Goal: Information Seeking & Learning: Compare options

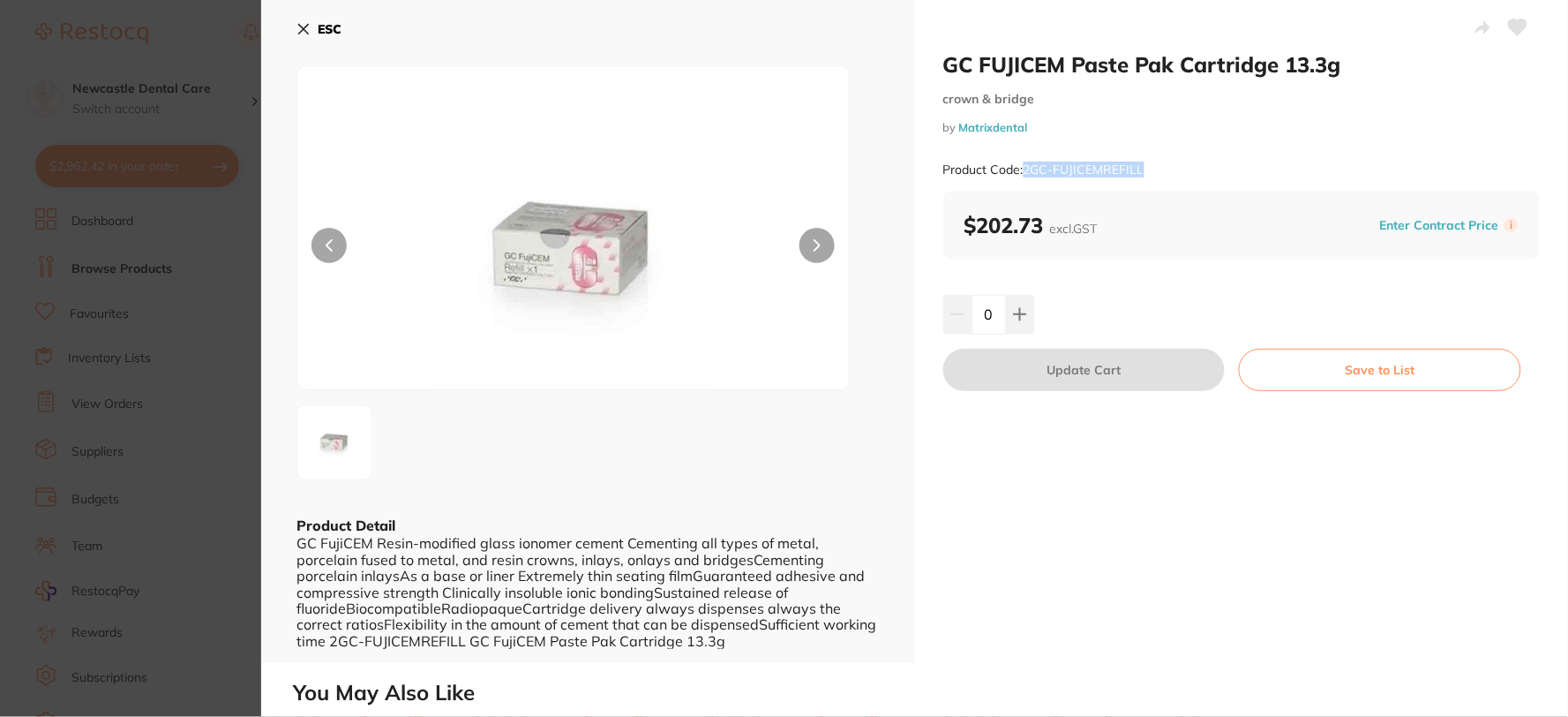
click at [303, 19] on button "ESC" at bounding box center [319, 29] width 45 height 30
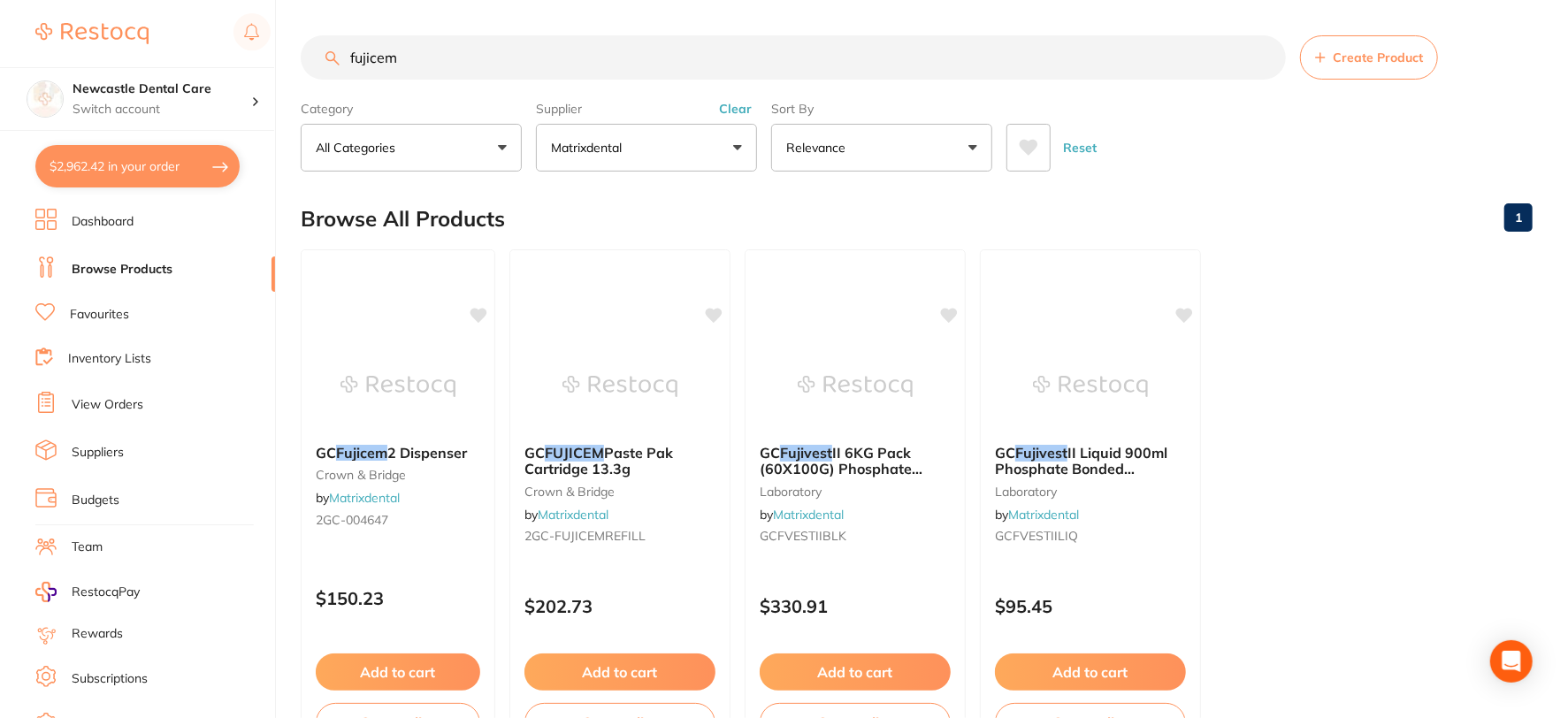
click at [417, 53] on input "fujicem" at bounding box center [792, 57] width 985 height 44
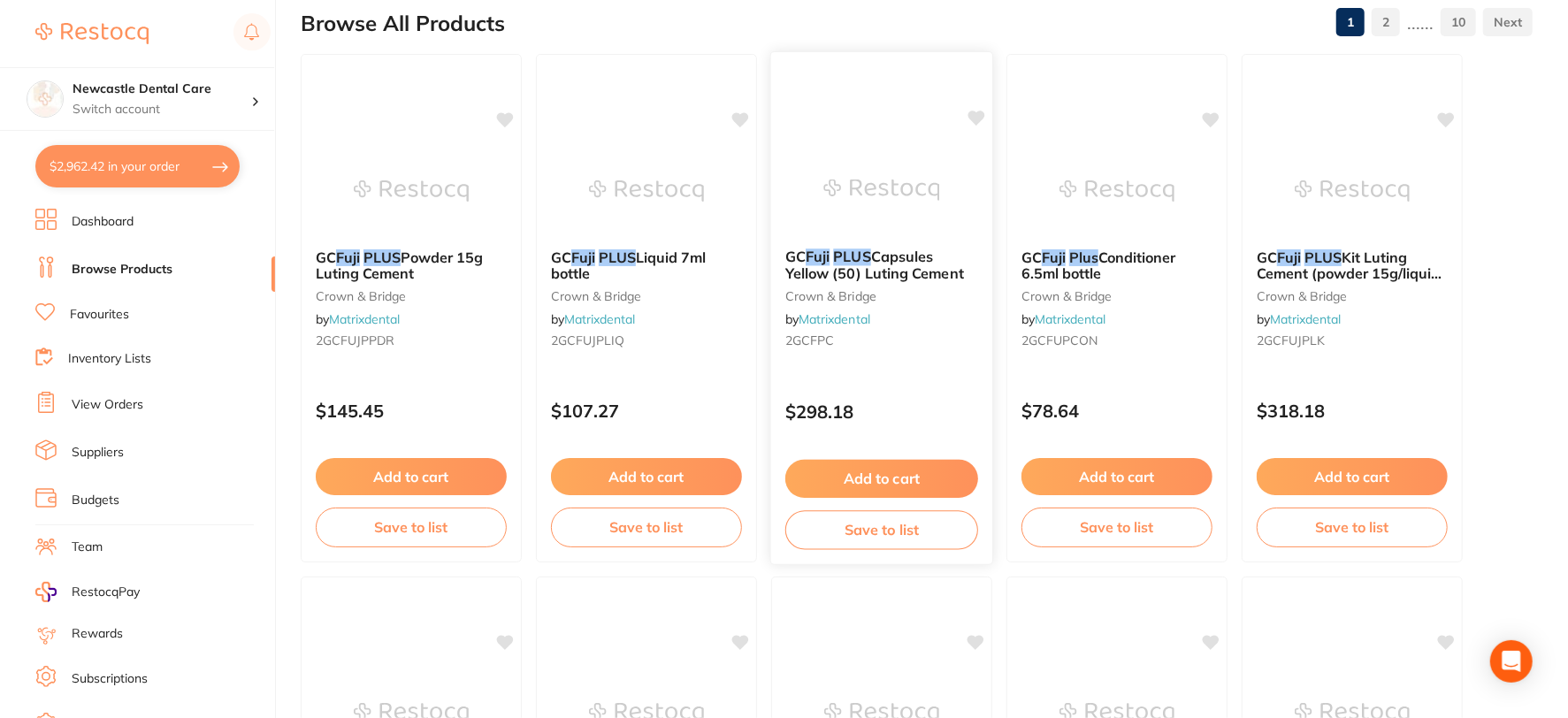
scroll to position [196, 0]
click at [896, 356] on div "GC Fuji PLUS Capsules Yellow (50) Luting Cement crown & bridge by Matrixdental …" at bounding box center [881, 301] width 221 height 135
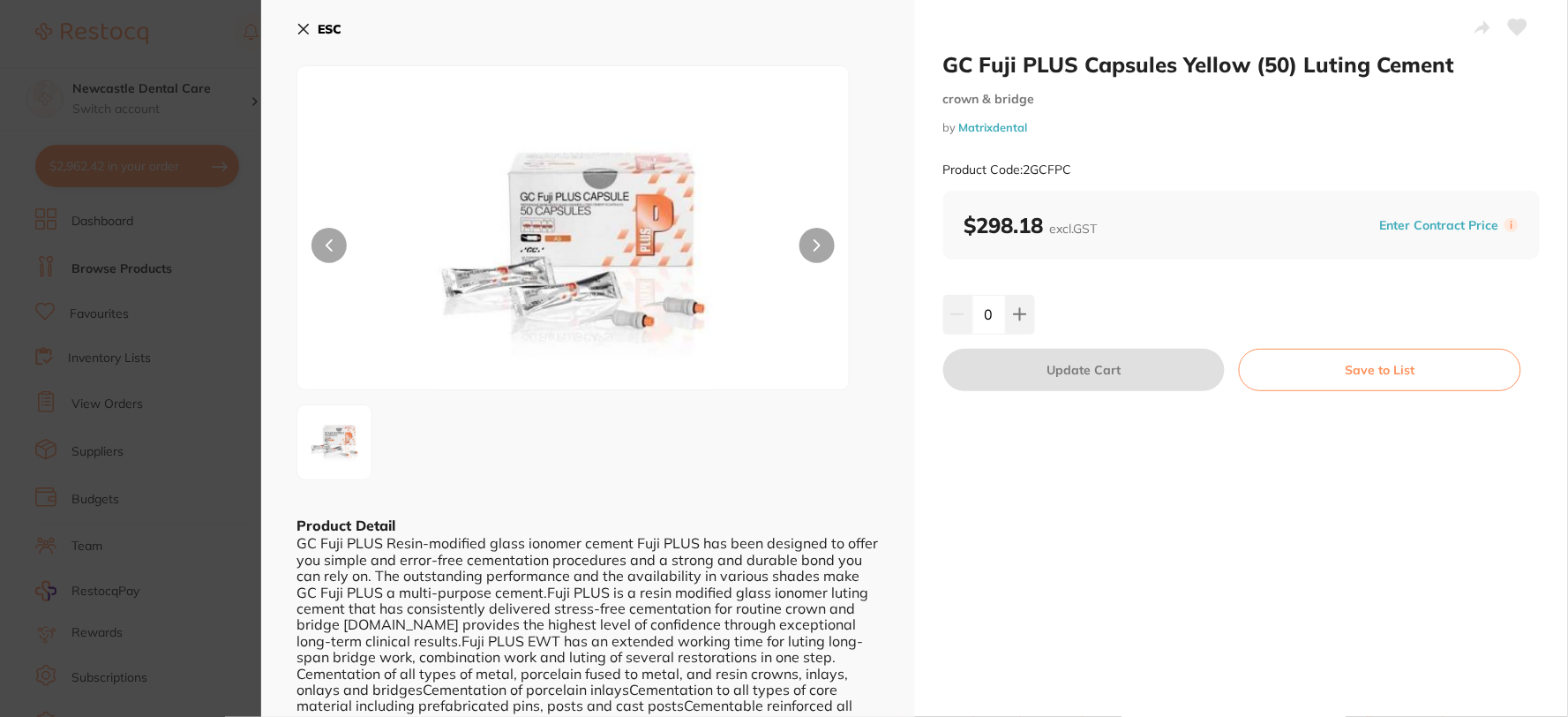
click at [301, 29] on icon at bounding box center [303, 29] width 14 height 14
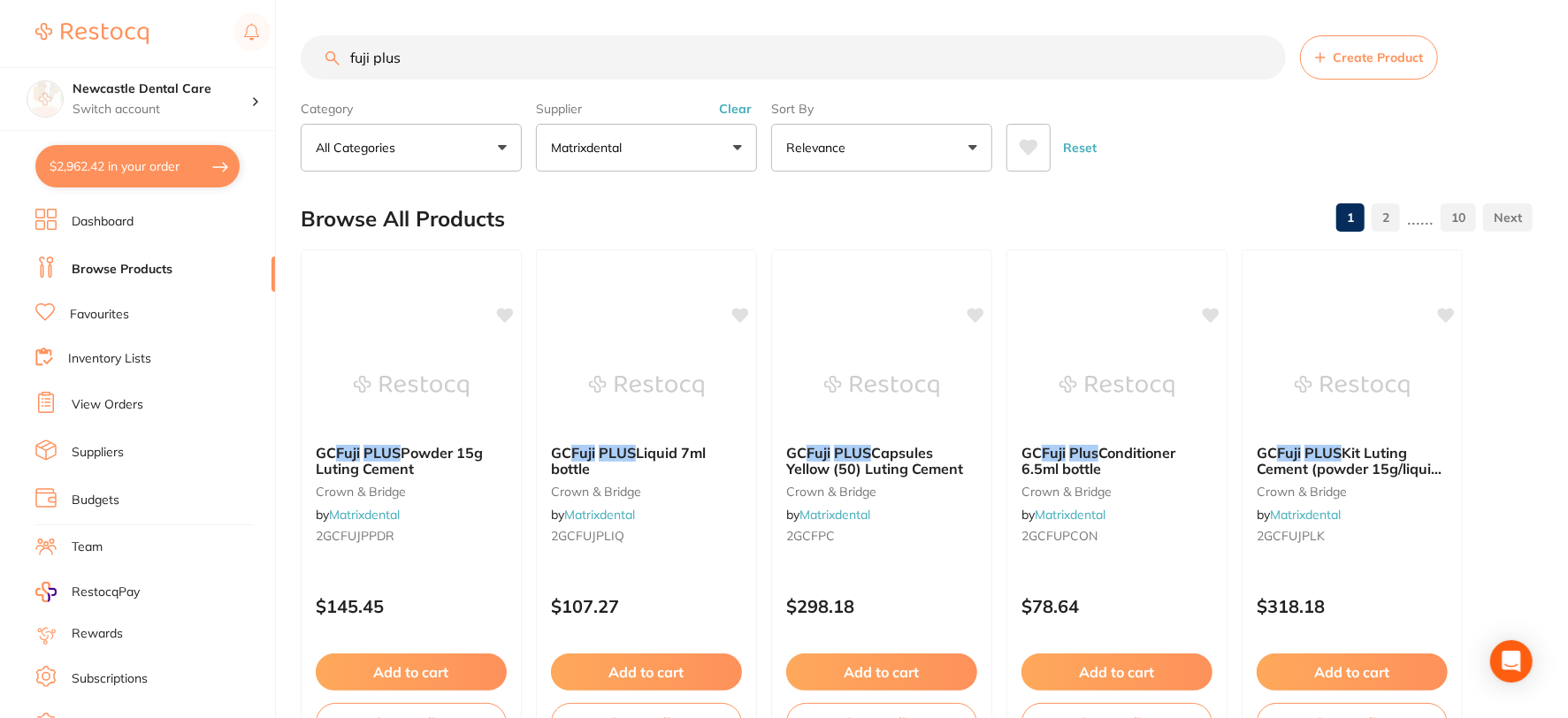
click at [453, 50] on input "fuji plus" at bounding box center [792, 57] width 985 height 44
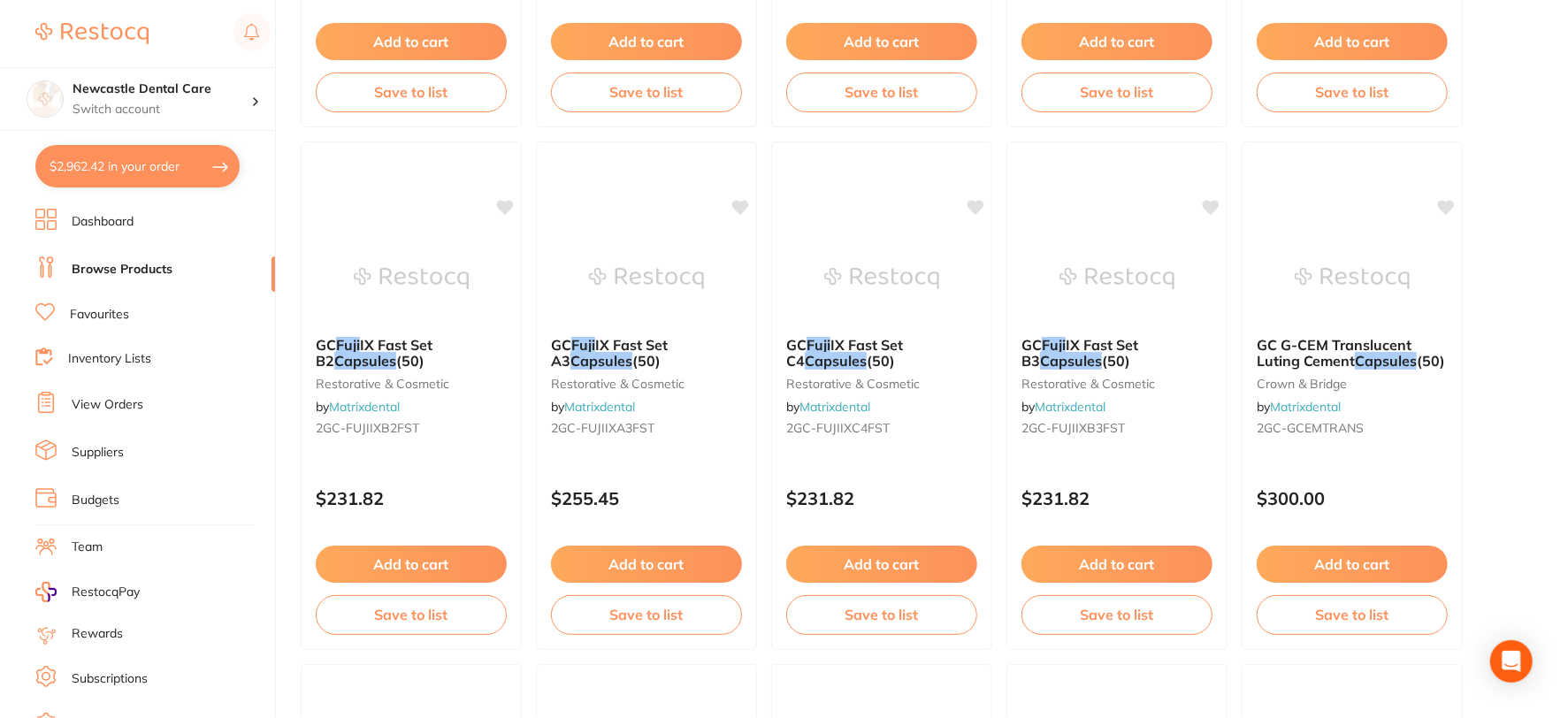
scroll to position [4321, 0]
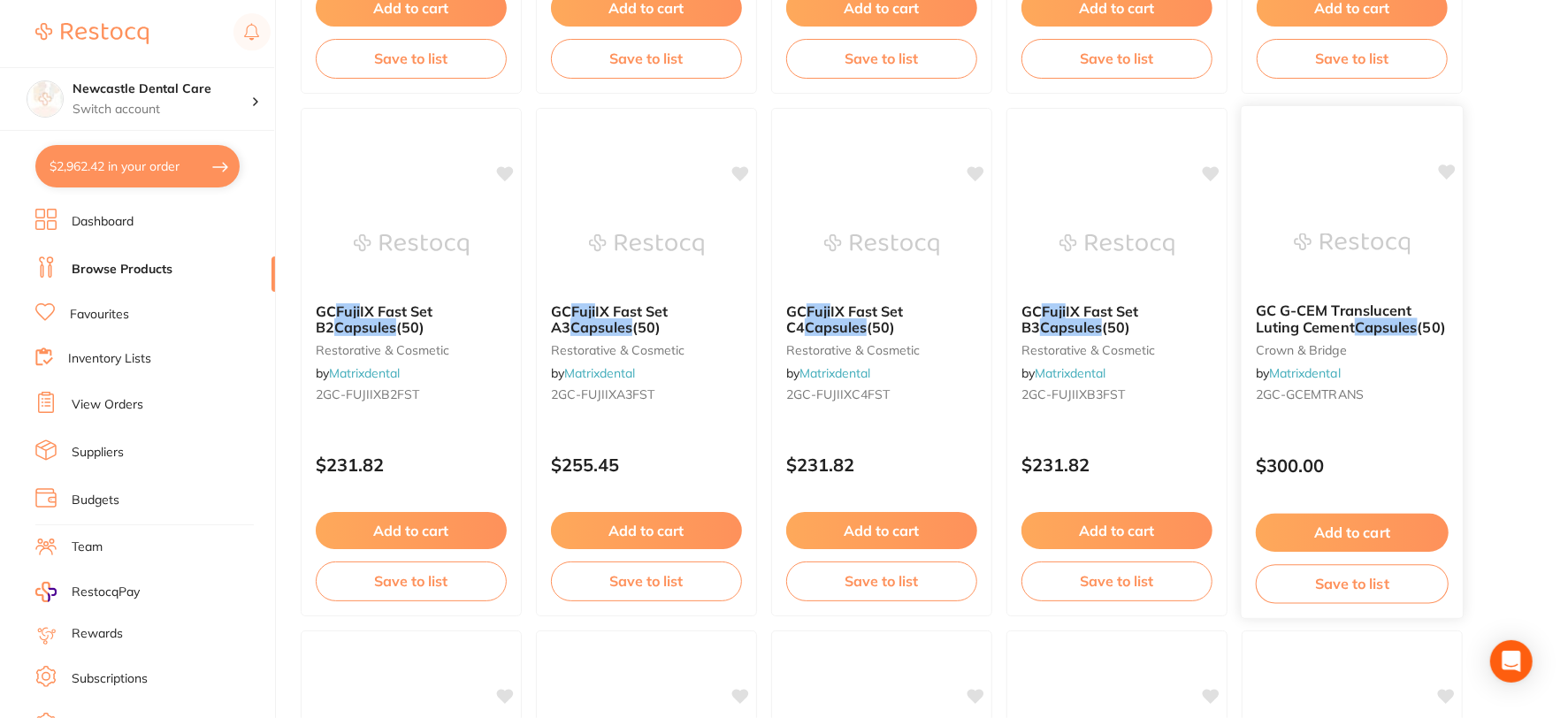
click at [1381, 364] on div "GC G-CEM Translucent Luting Cement Capsules (50) crown & bridge by Matrixdental…" at bounding box center [1352, 356] width 221 height 135
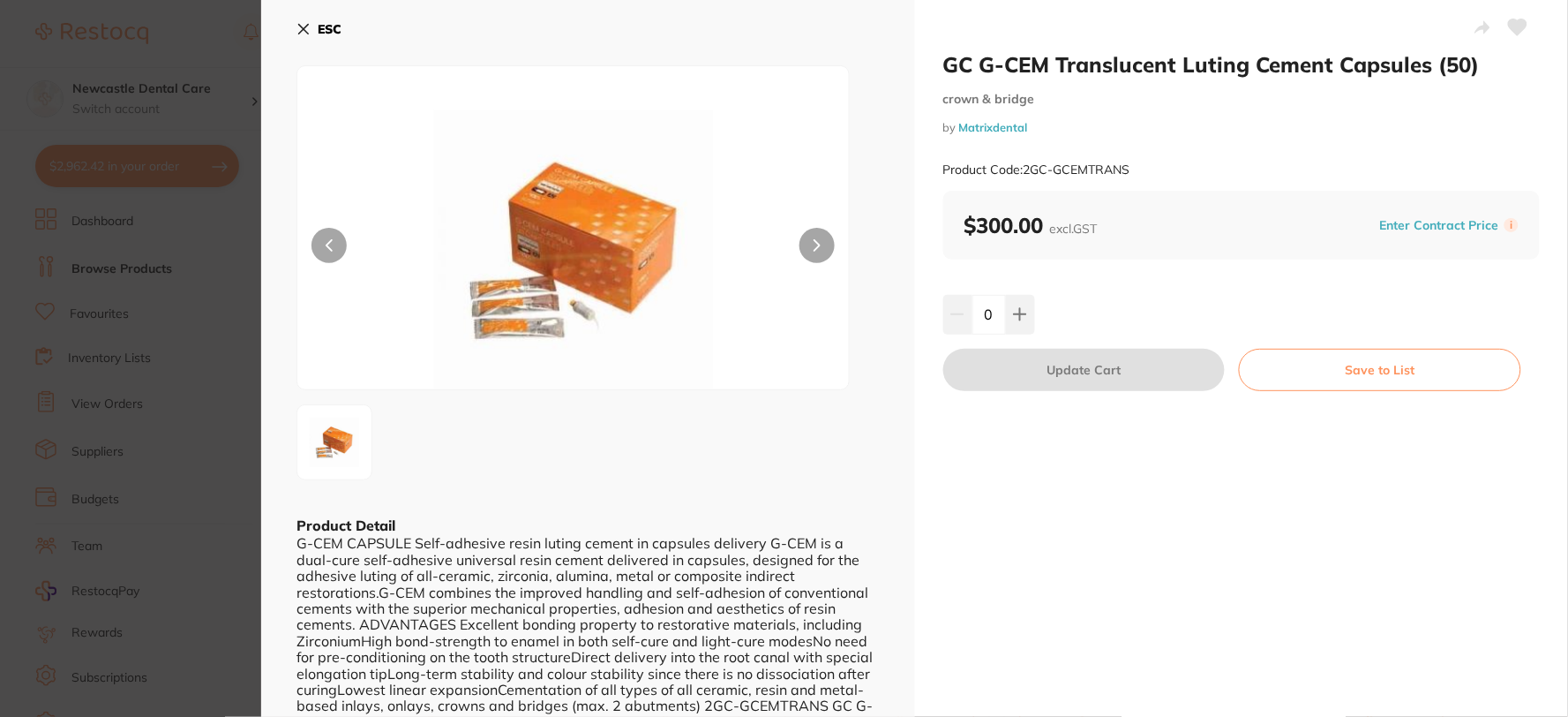
click at [301, 25] on icon at bounding box center [303, 29] width 14 height 14
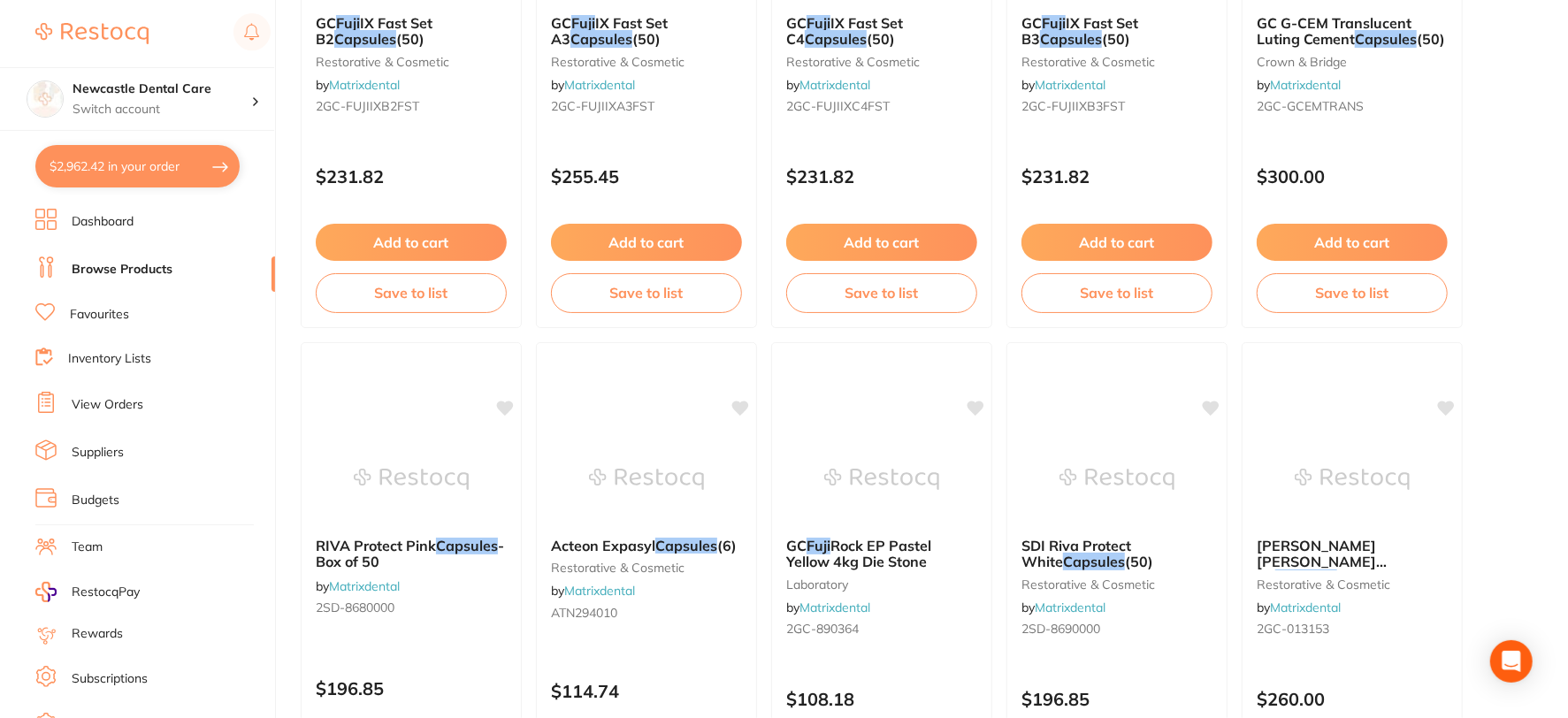
scroll to position [4616, 0]
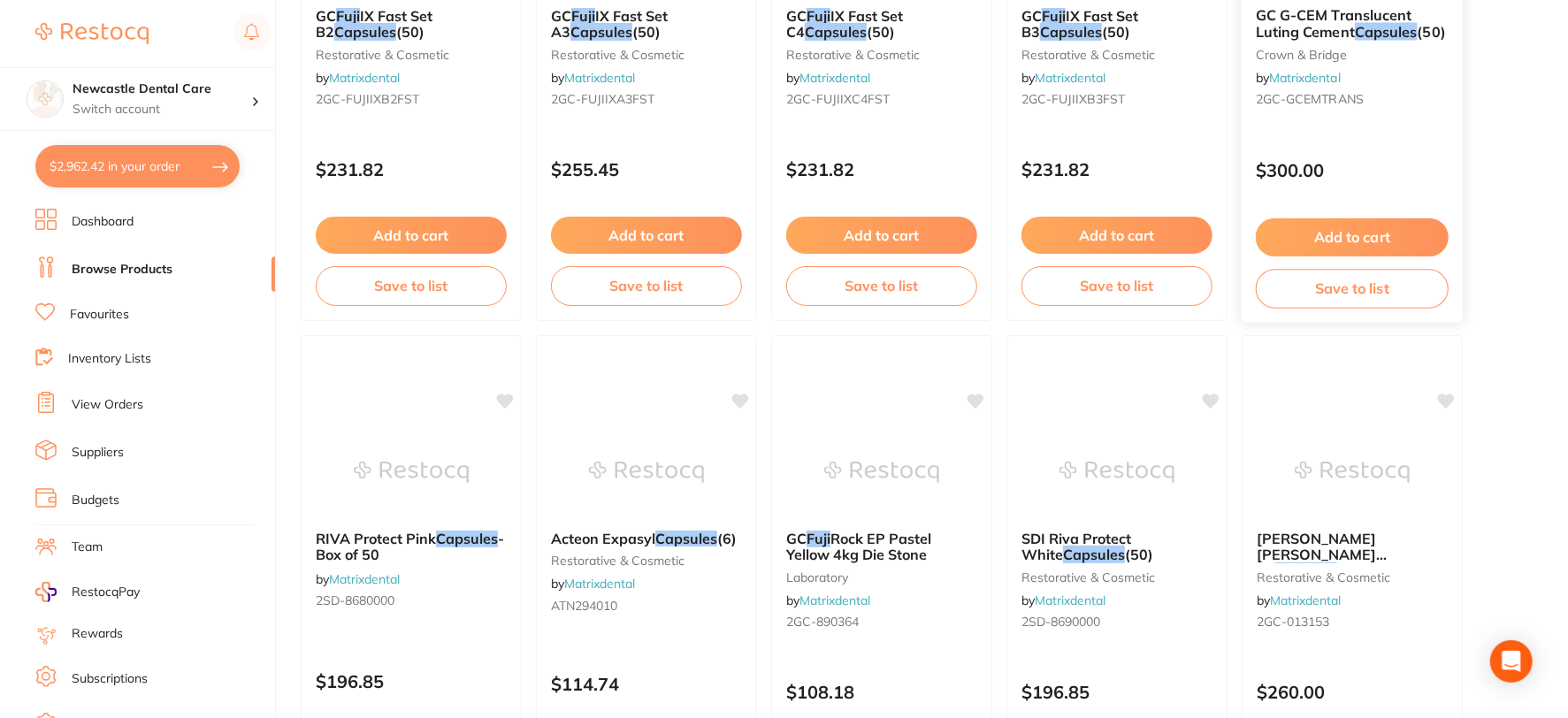
click at [1273, 59] on small "crown & bridge" at bounding box center [1352, 54] width 193 height 14
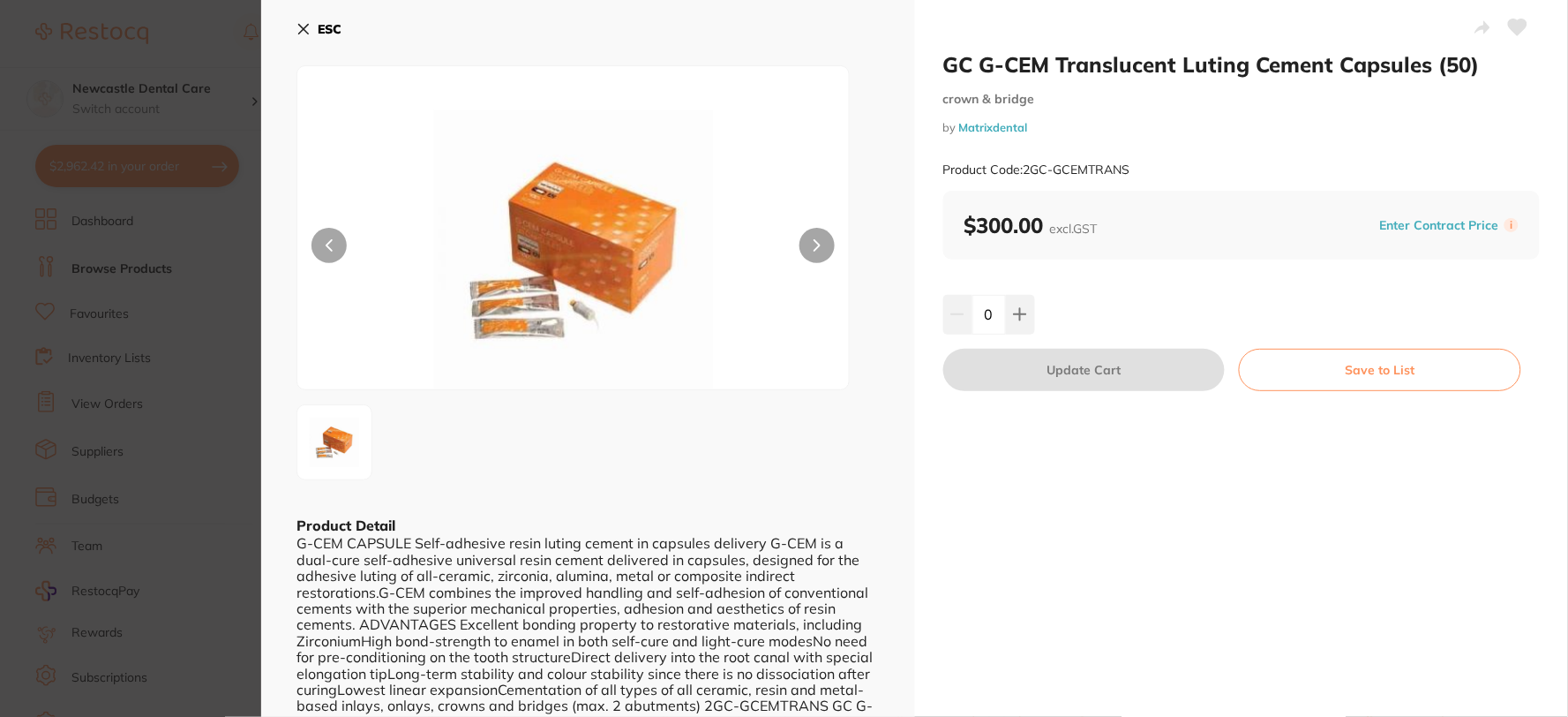
click at [302, 29] on icon at bounding box center [303, 29] width 14 height 14
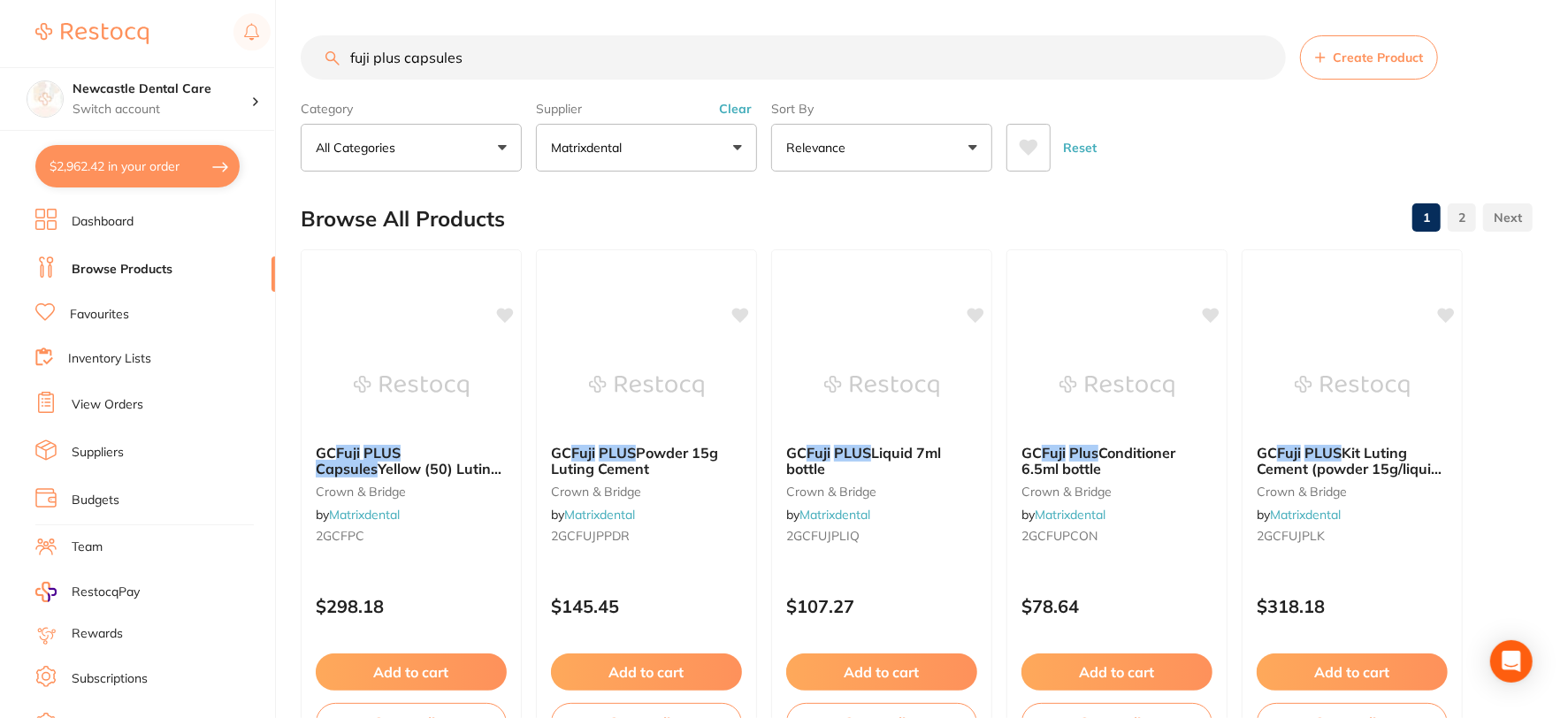
click at [376, 57] on input "fuji plus capsules" at bounding box center [792, 57] width 985 height 44
drag, startPoint x: 376, startPoint y: 57, endPoint x: 555, endPoint y: 76, distance: 180.0
click at [555, 76] on input "fuji plus capsules" at bounding box center [792, 57] width 985 height 44
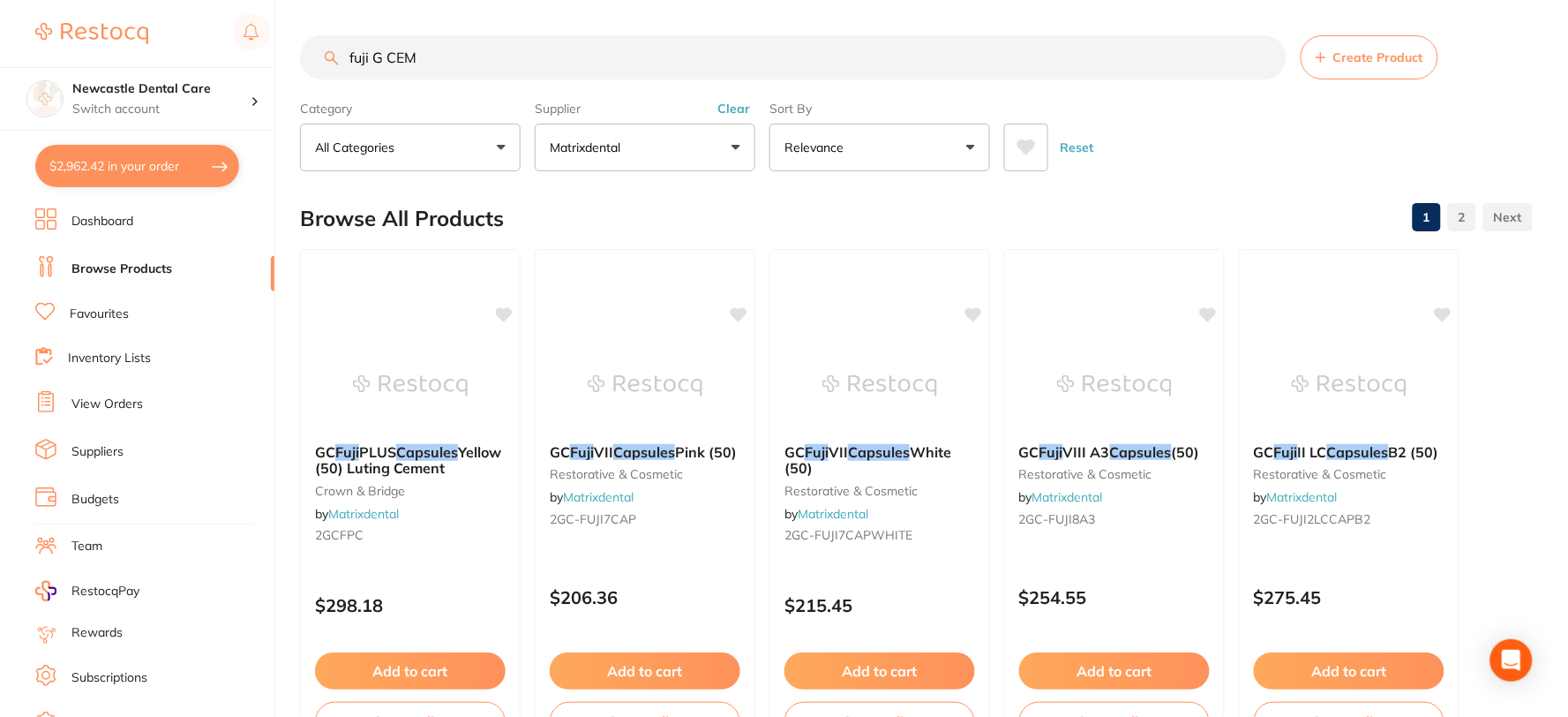
type input "fuji G CEM"
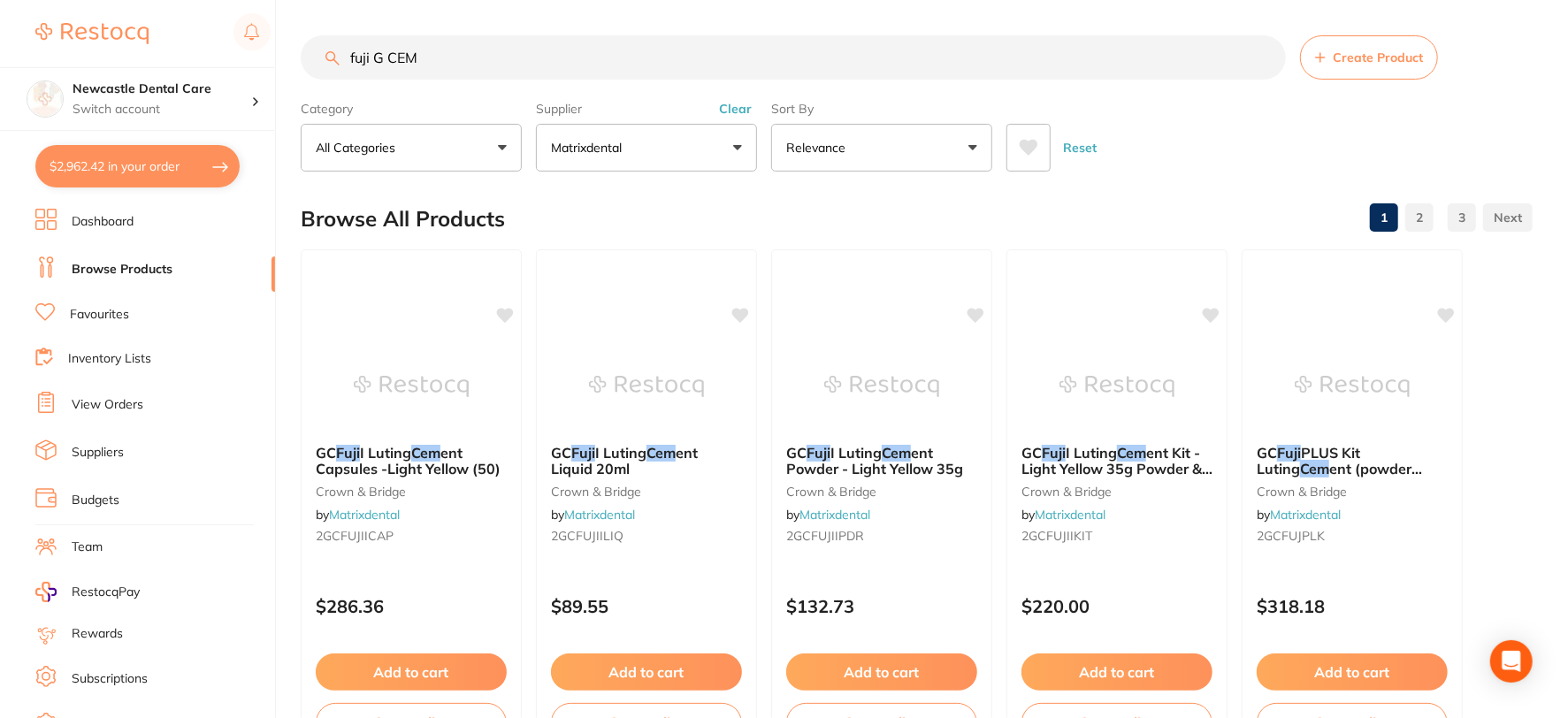
click at [504, 145] on button "All Categories" at bounding box center [411, 148] width 221 height 48
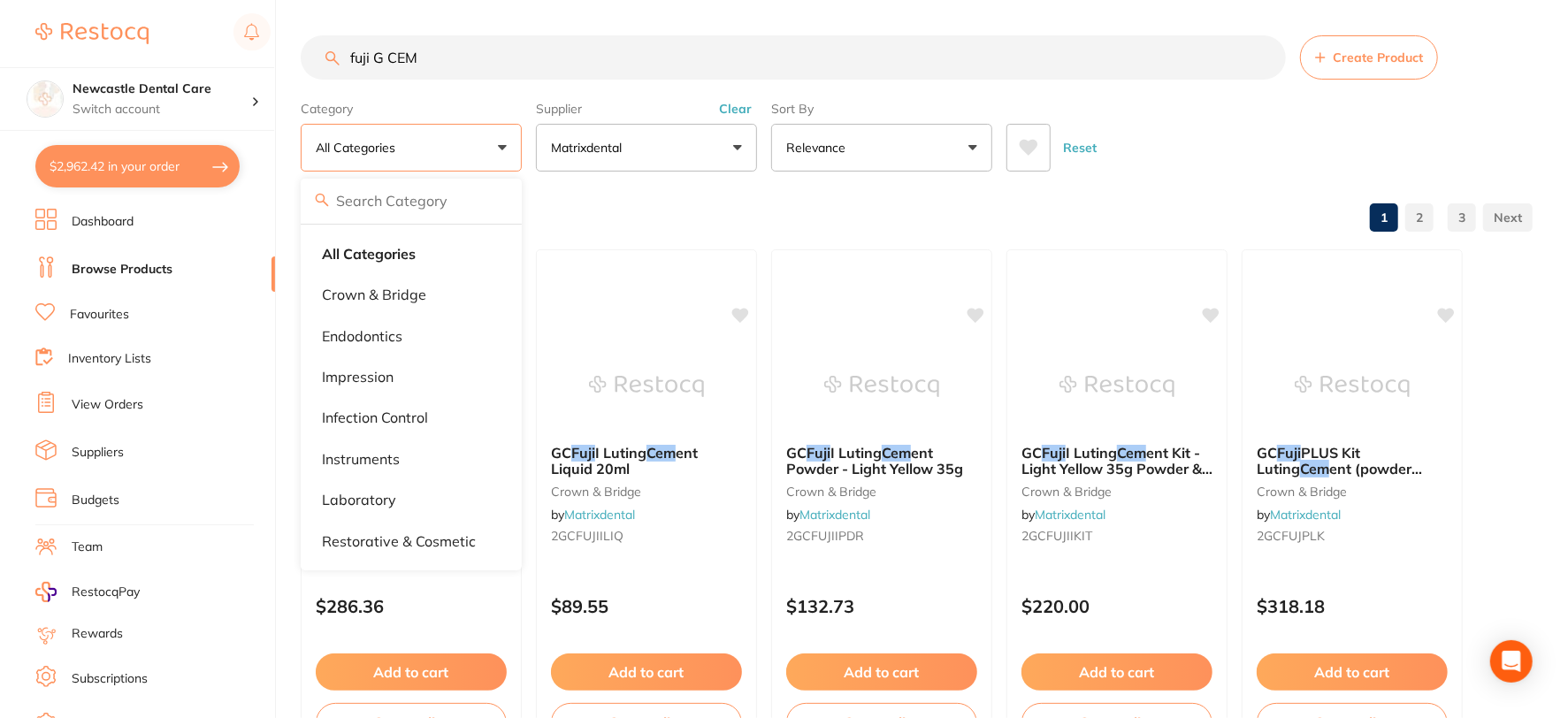
click at [737, 109] on button "Clear" at bounding box center [735, 108] width 44 height 16
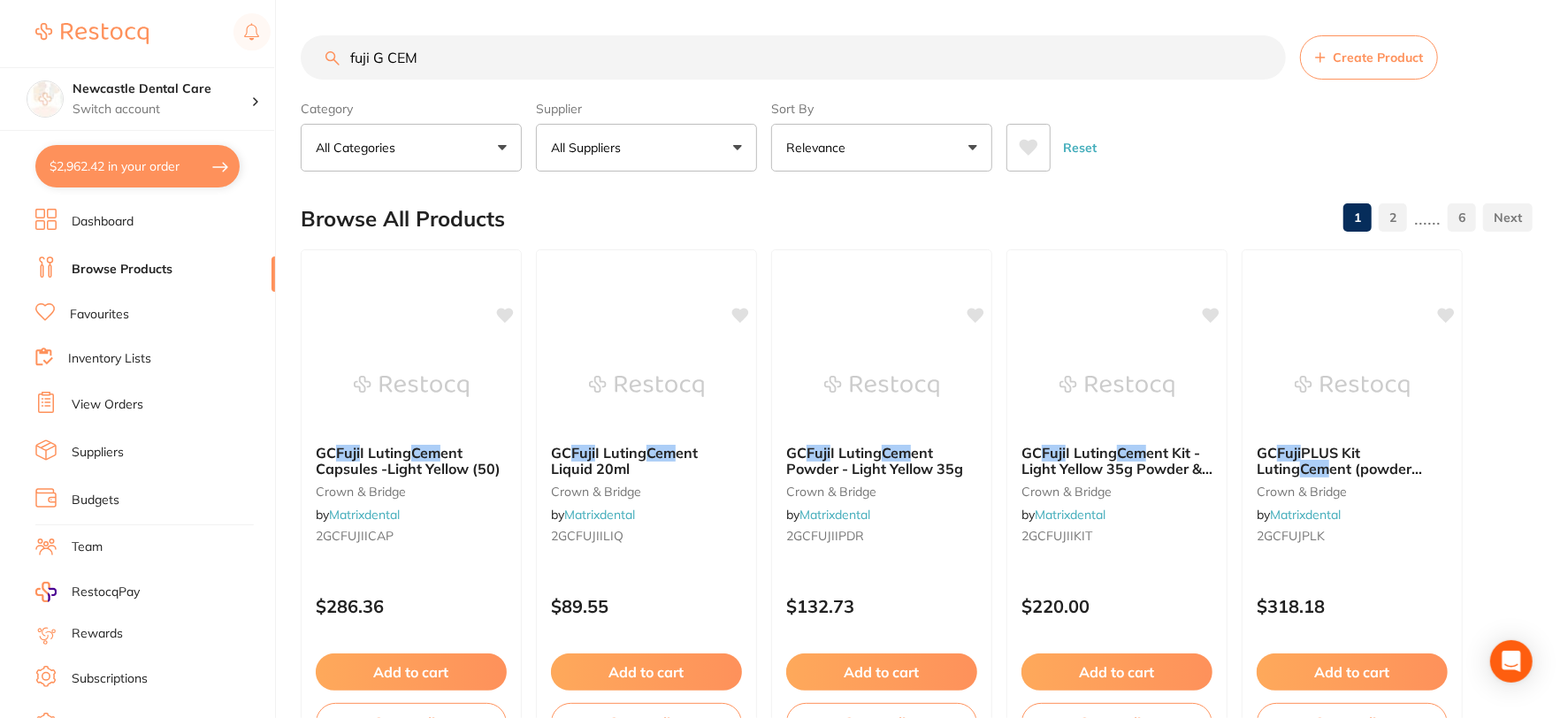
click at [1146, 201] on div "Browse All Products 1 2 ...... 6" at bounding box center [916, 219] width 1232 height 59
click at [504, 155] on button "All Categories" at bounding box center [411, 148] width 221 height 48
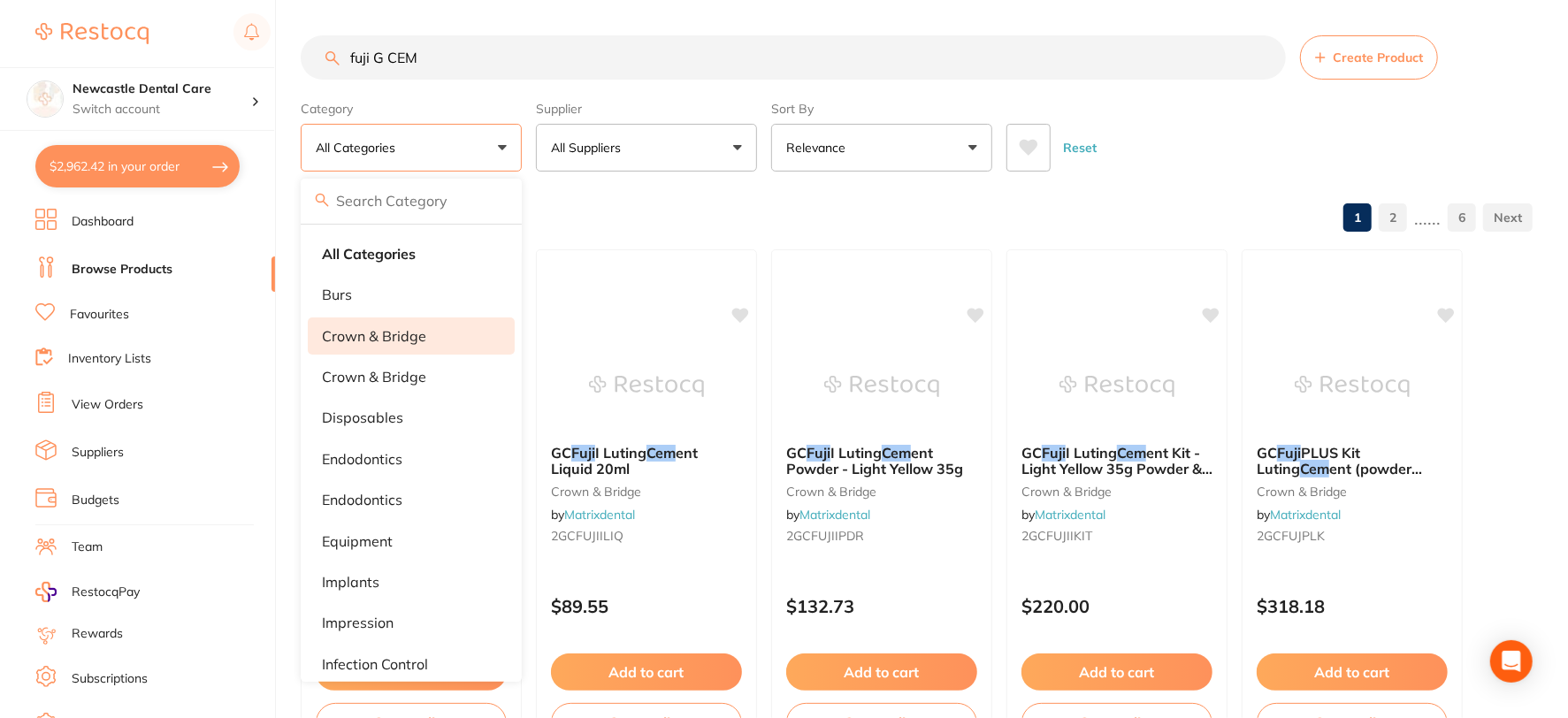
click at [408, 332] on p "crown & bridge" at bounding box center [373, 335] width 105 height 16
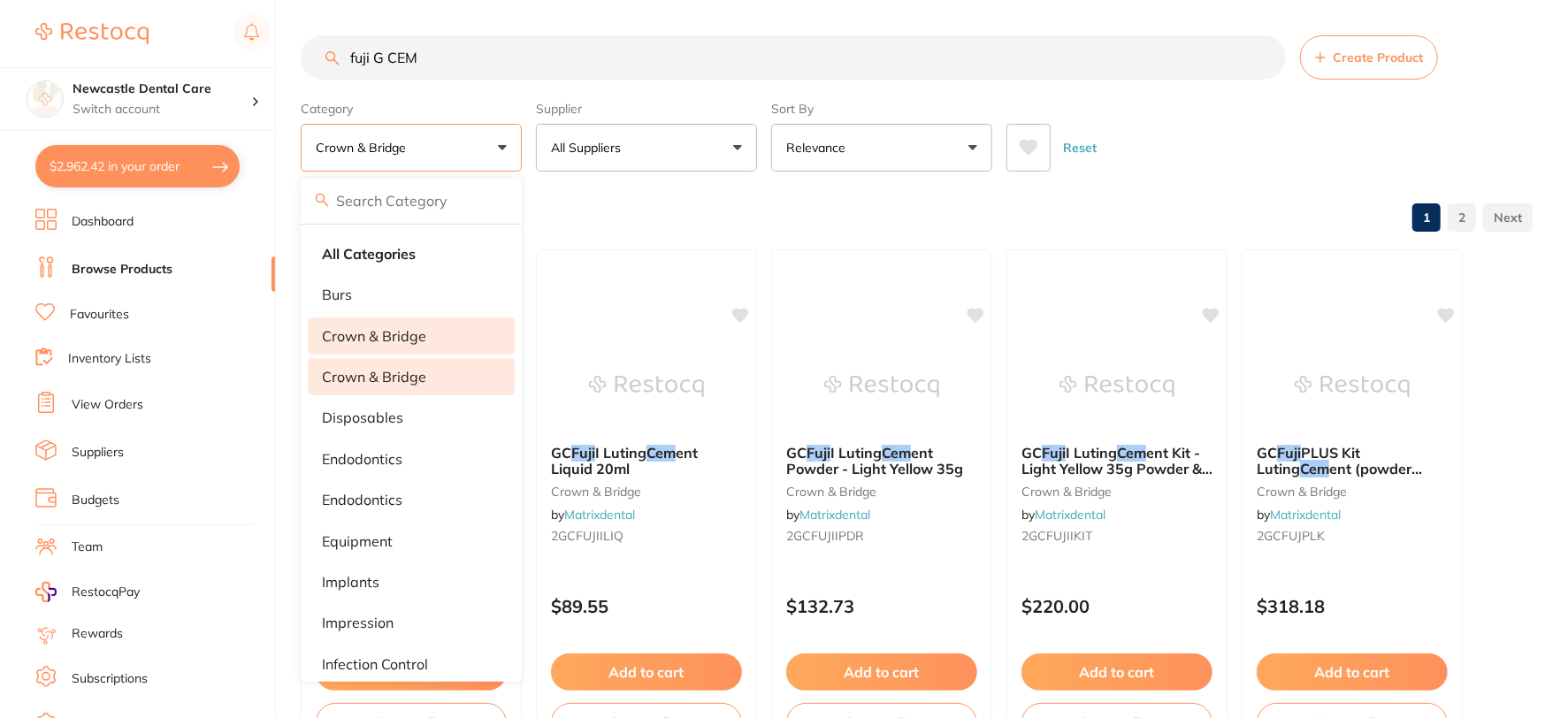
click at [412, 370] on p "Crown & Bridge" at bounding box center [373, 376] width 105 height 16
click at [773, 216] on div "Browse All Products 1 2" at bounding box center [916, 219] width 1232 height 59
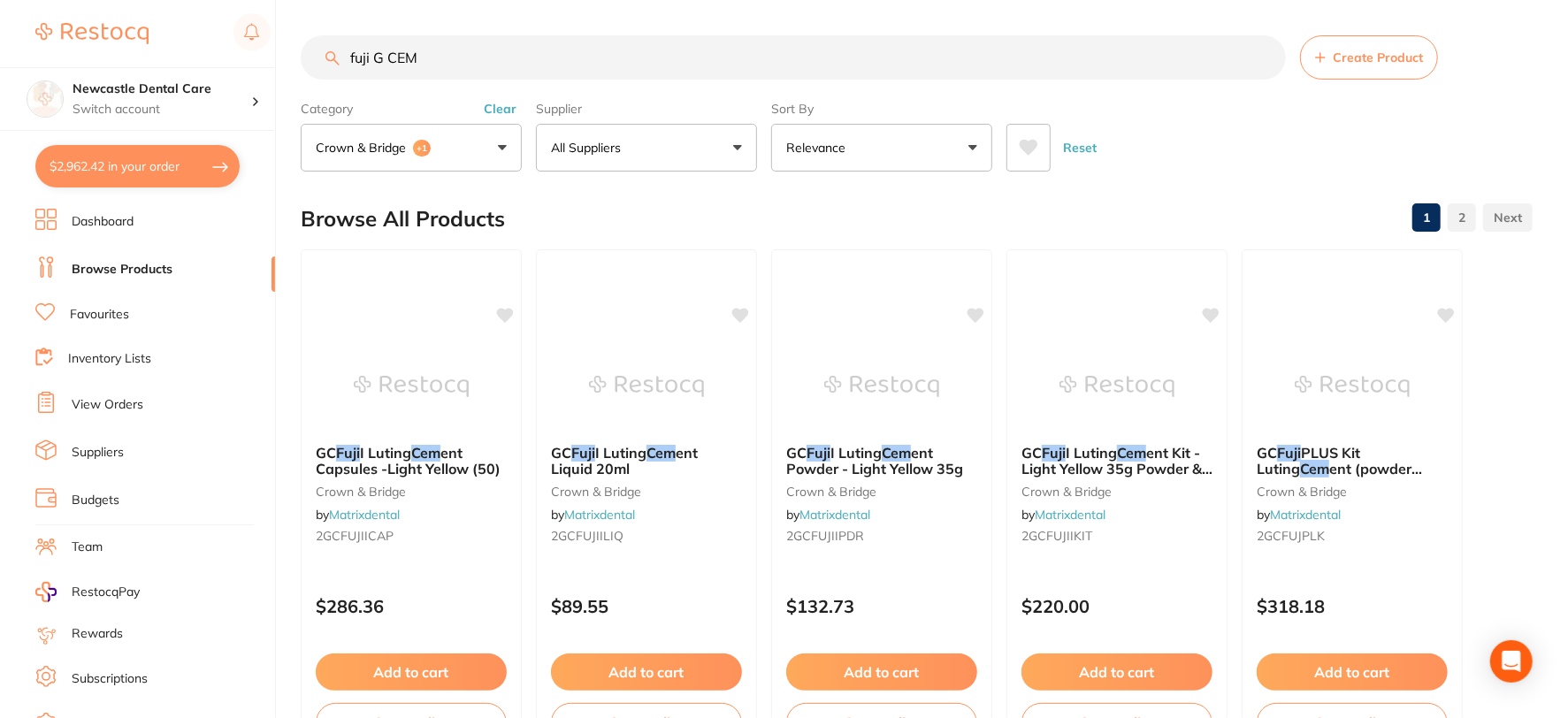
click at [489, 145] on button "crown & bridge +1" at bounding box center [411, 148] width 221 height 48
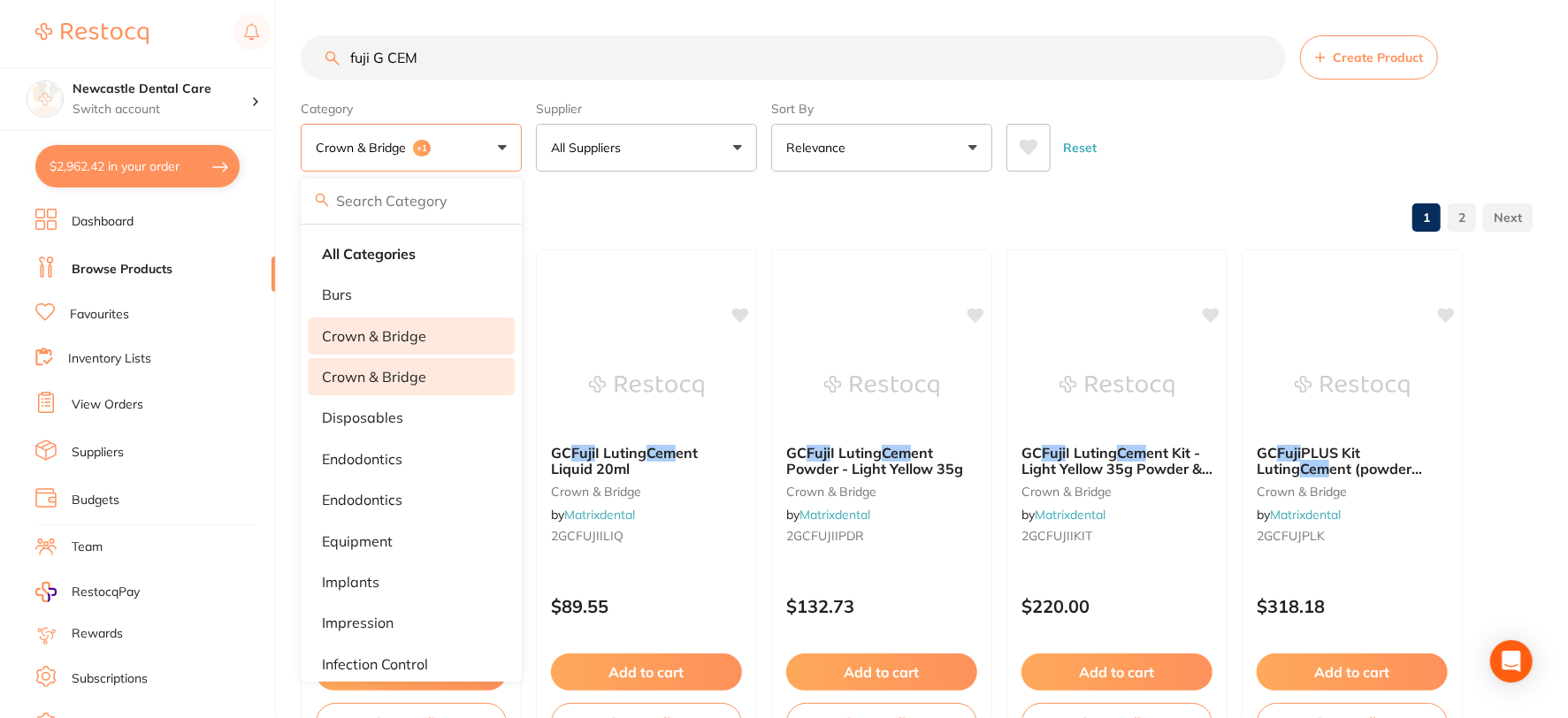
click at [824, 221] on div "Browse All Products 1 2" at bounding box center [916, 219] width 1232 height 59
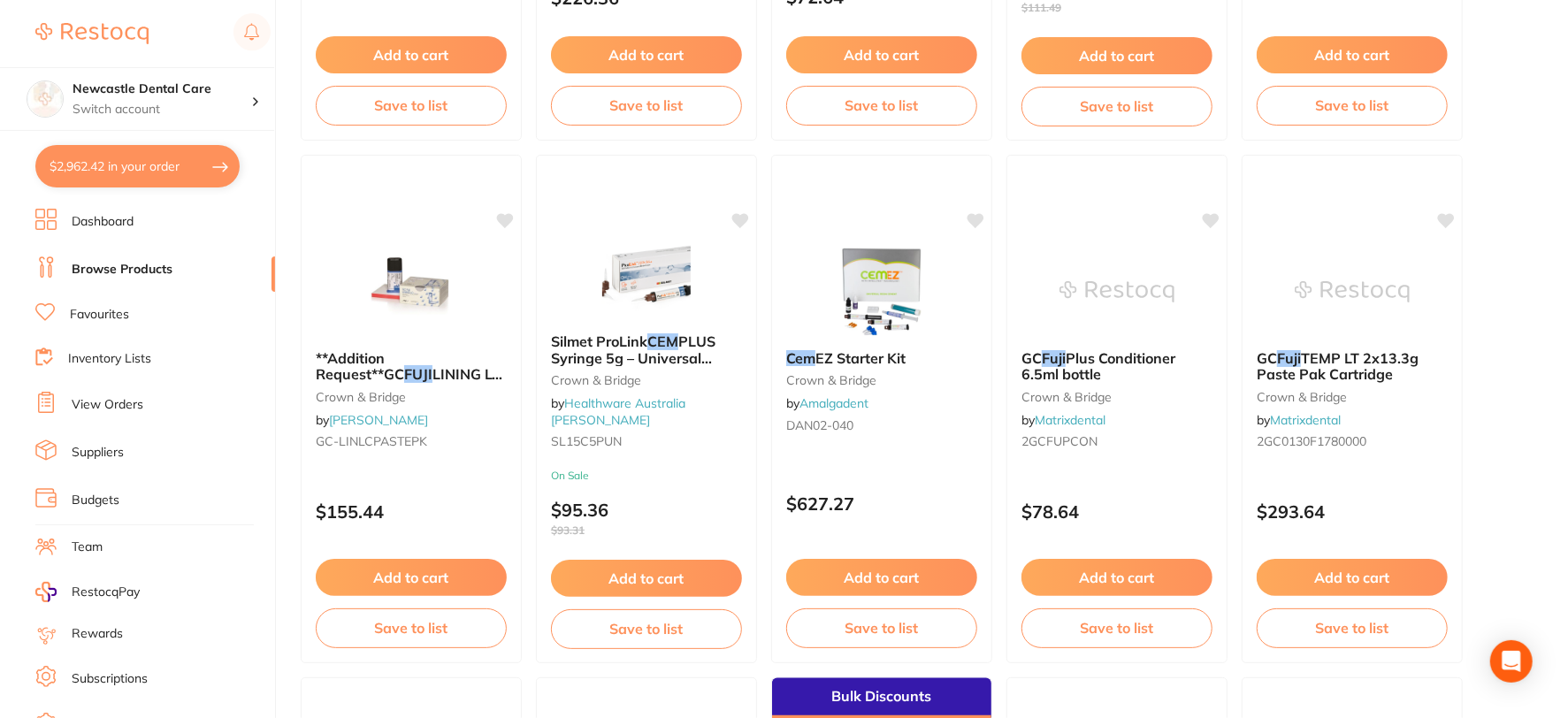
scroll to position [1669, 0]
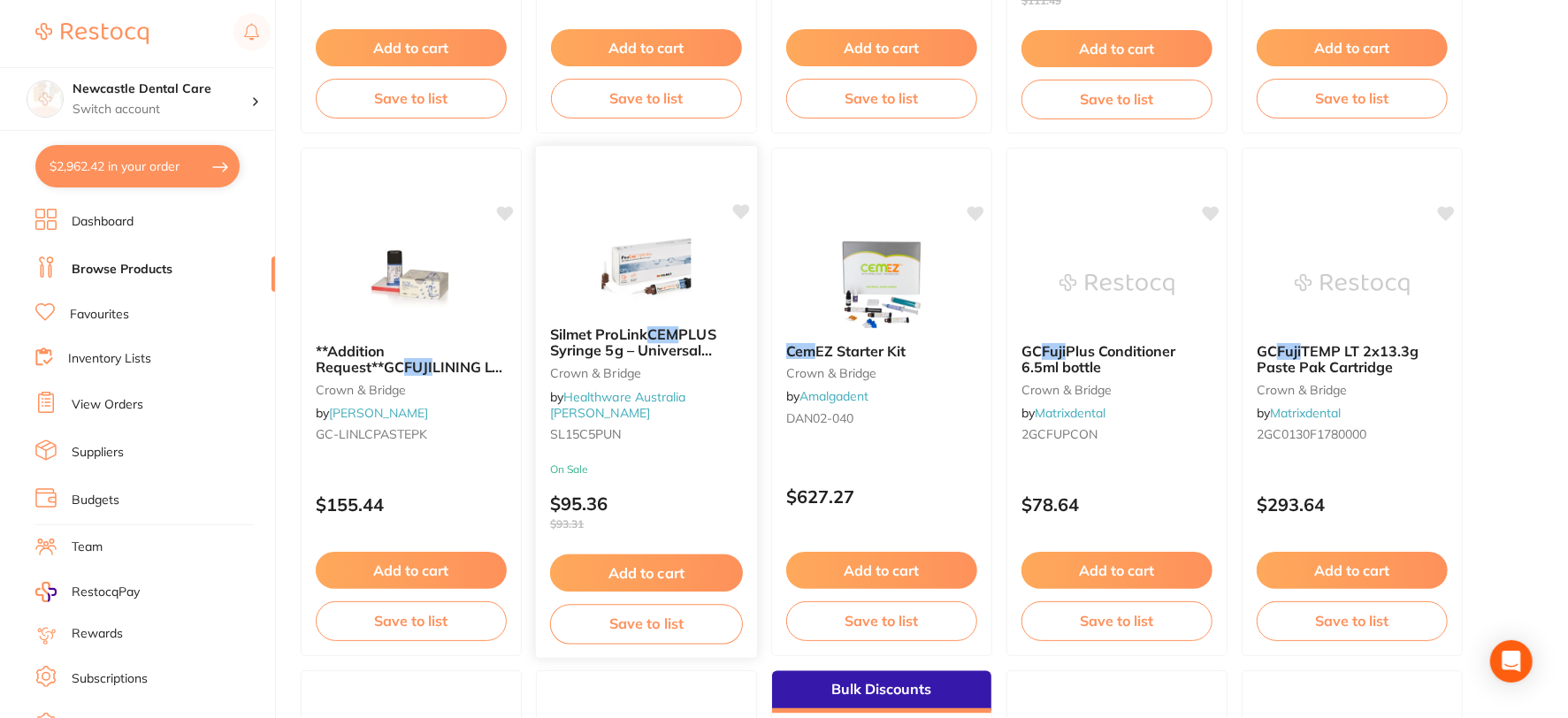
click at [684, 443] on div "Silmet ProLink CEM PLUS Syringe 5g – Universal shade Crown & Bridge by Healthwa…" at bounding box center [646, 386] width 221 height 151
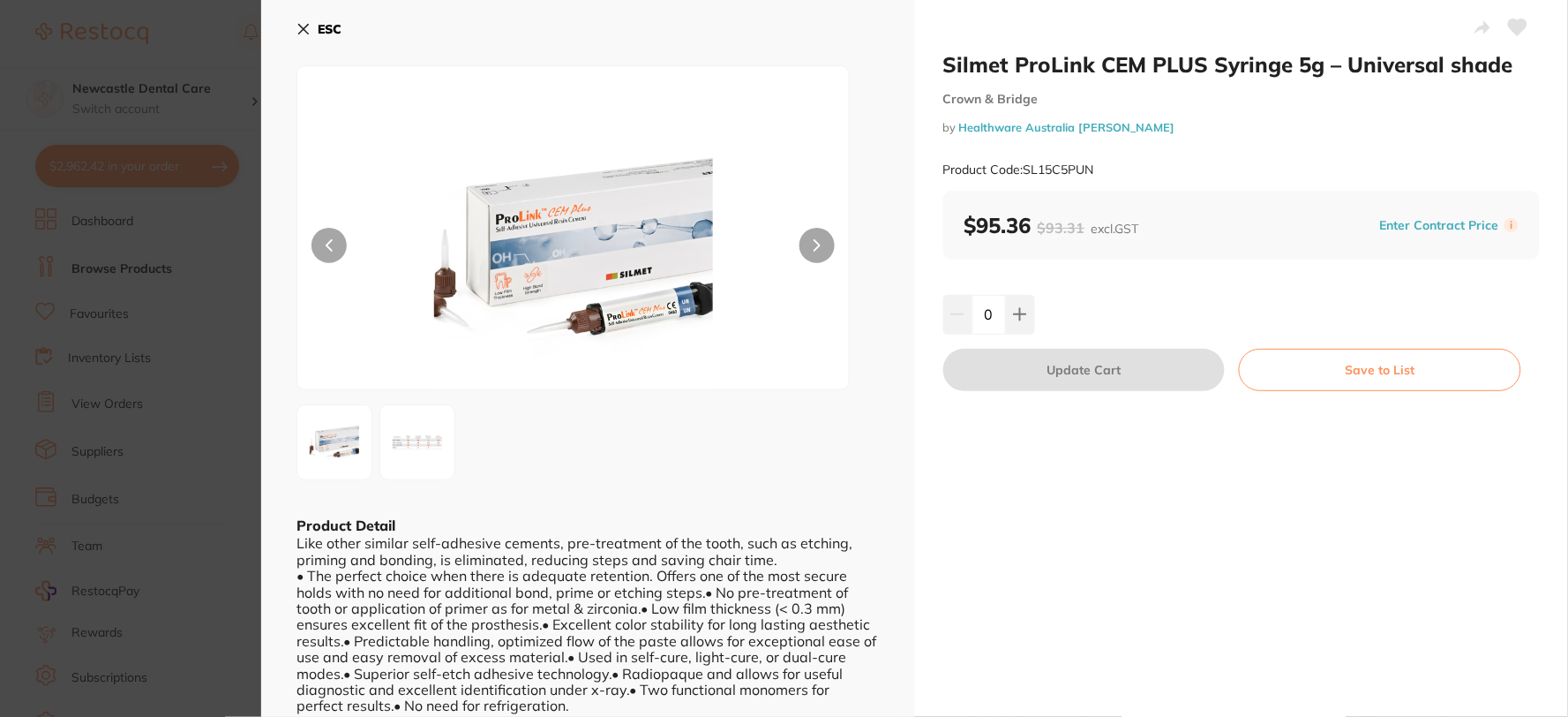
click at [309, 22] on icon at bounding box center [303, 29] width 14 height 14
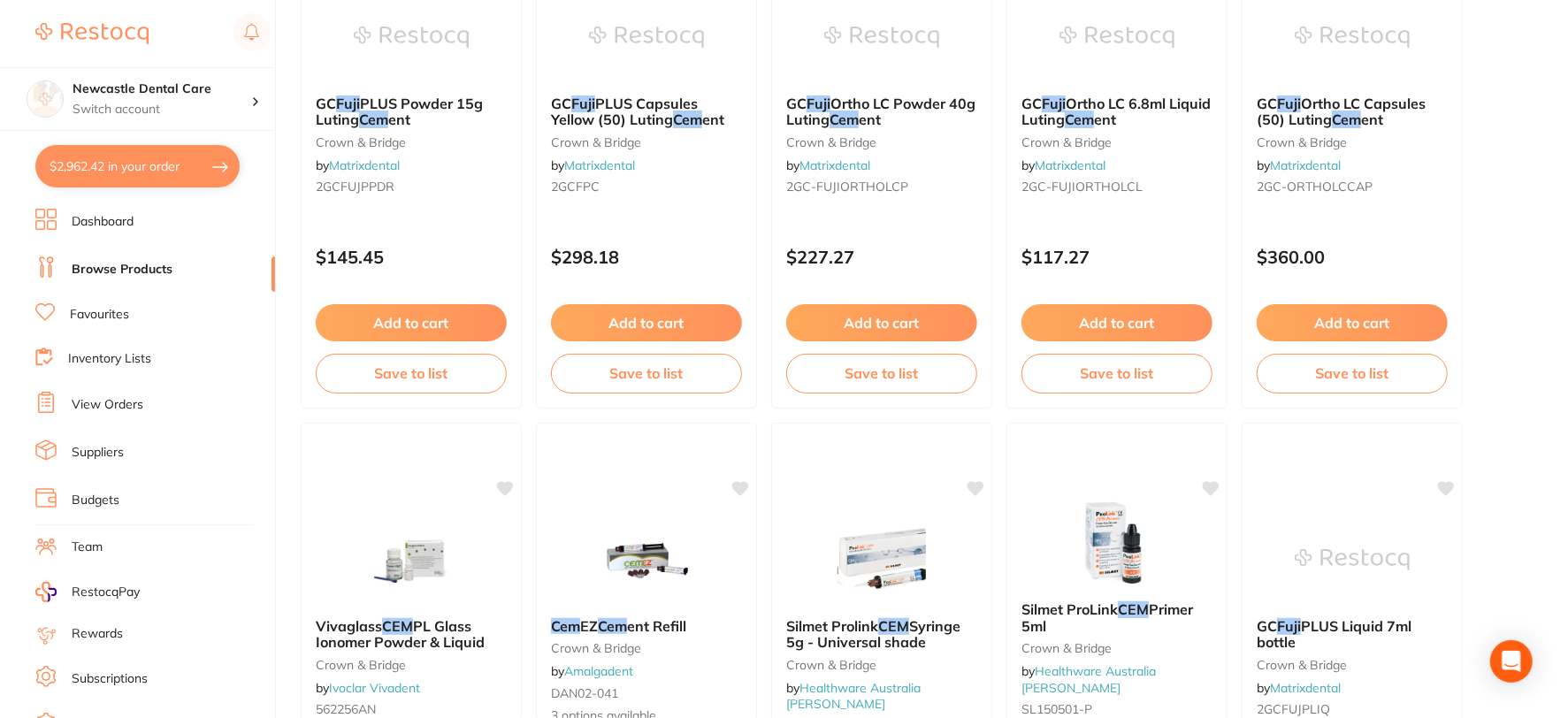
scroll to position [346, 0]
